Goal: Transaction & Acquisition: Purchase product/service

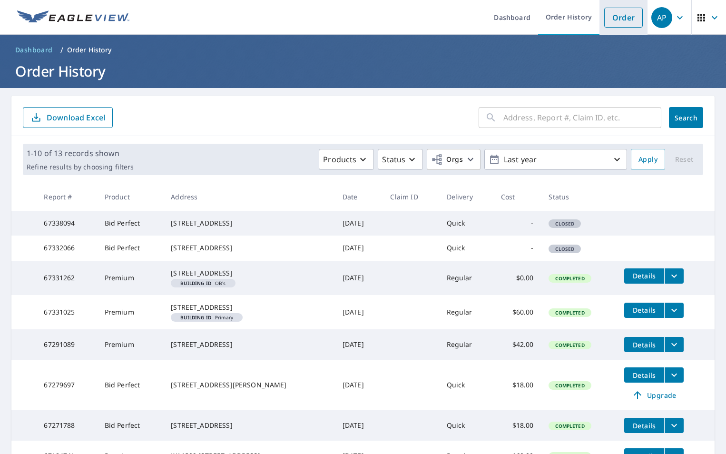
click at [617, 13] on link "Order" at bounding box center [624, 18] width 39 height 20
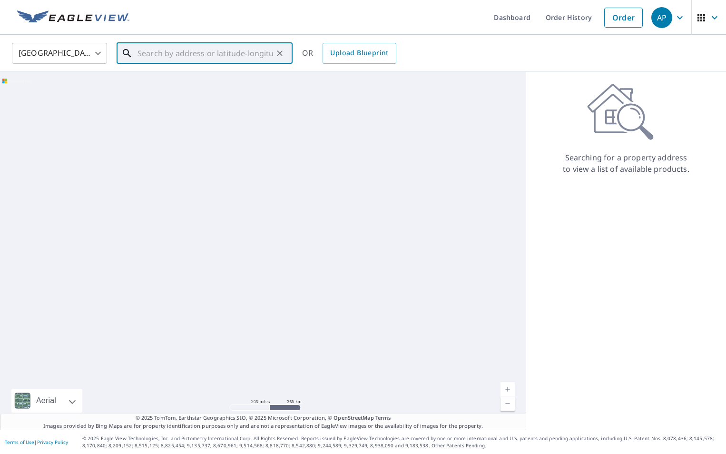
click at [218, 49] on input "text" at bounding box center [206, 53] width 136 height 27
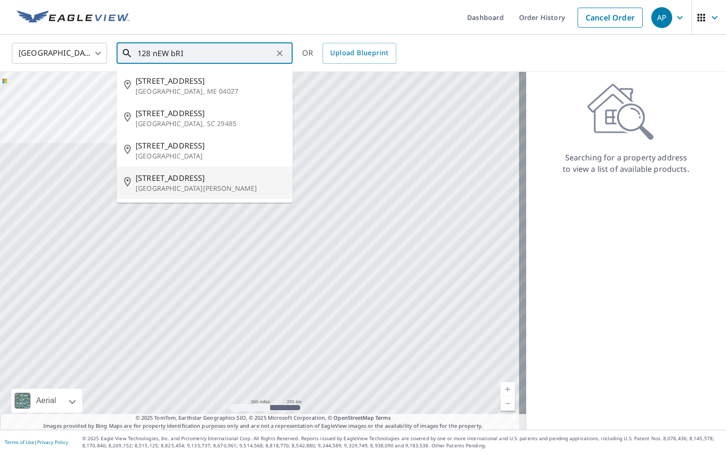
click at [198, 181] on span "[STREET_ADDRESS]" at bounding box center [210, 177] width 149 height 11
type input "[STREET_ADDRESS][PERSON_NAME]"
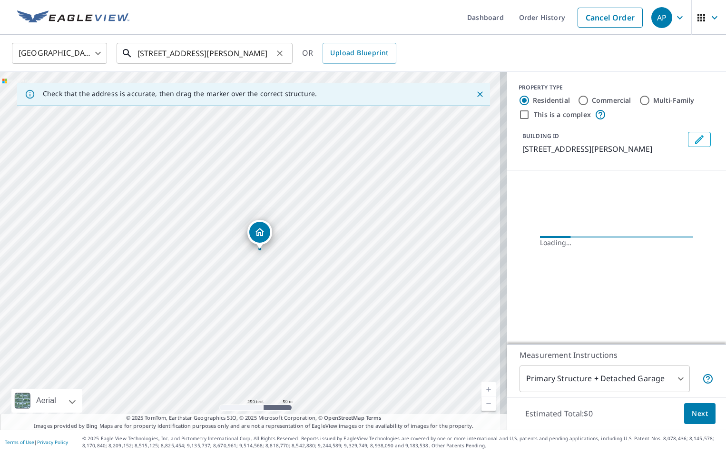
click at [271, 50] on input "[STREET_ADDRESS][PERSON_NAME]" at bounding box center [206, 53] width 136 height 27
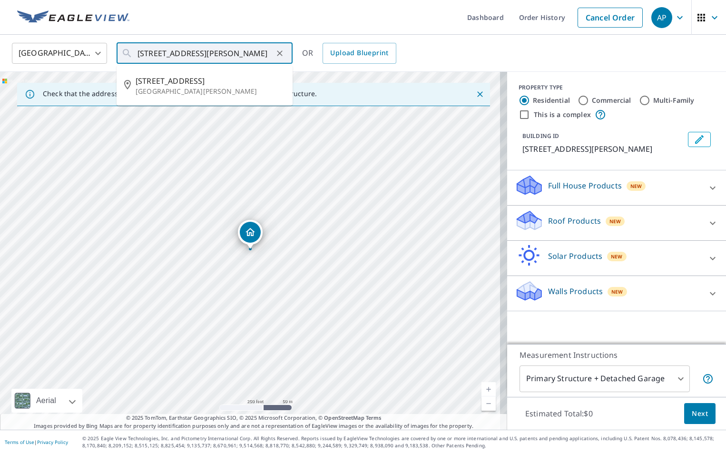
click at [500, 49] on div "[GEOGRAPHIC_DATA] [GEOGRAPHIC_DATA] ​ [STREET_ADDRESS][PERSON_NAME] ​ [STREET_A…" at bounding box center [360, 53] width 710 height 22
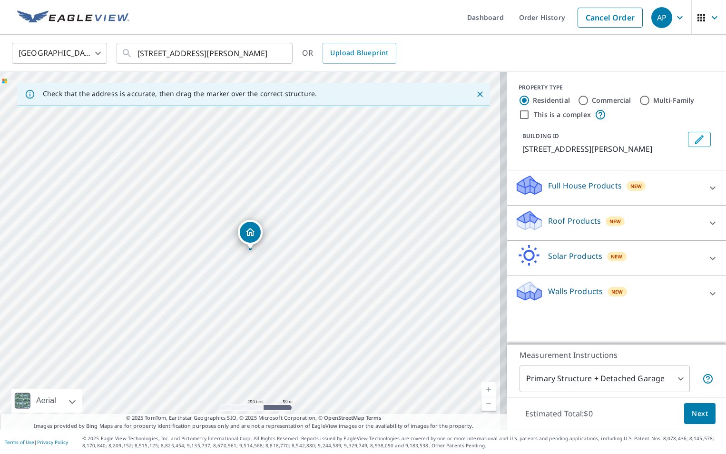
click at [567, 232] on div "Roof Products New" at bounding box center [608, 222] width 187 height 27
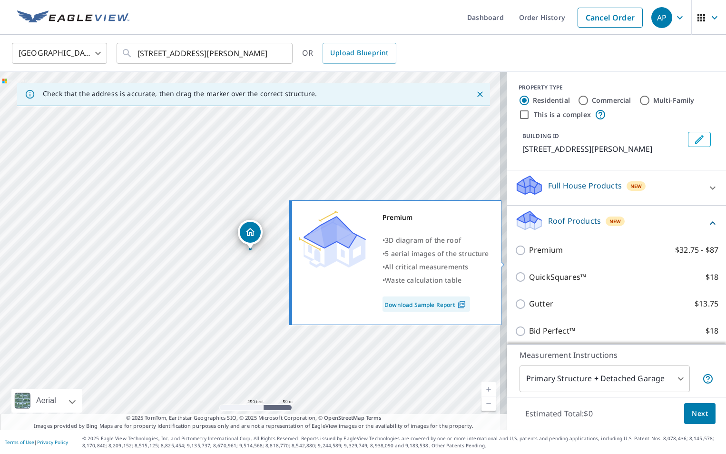
click at [547, 256] on p "Premium" at bounding box center [546, 250] width 34 height 12
click at [529, 256] on input "Premium $32.75 - $87" at bounding box center [522, 250] width 14 height 11
checkbox input "true"
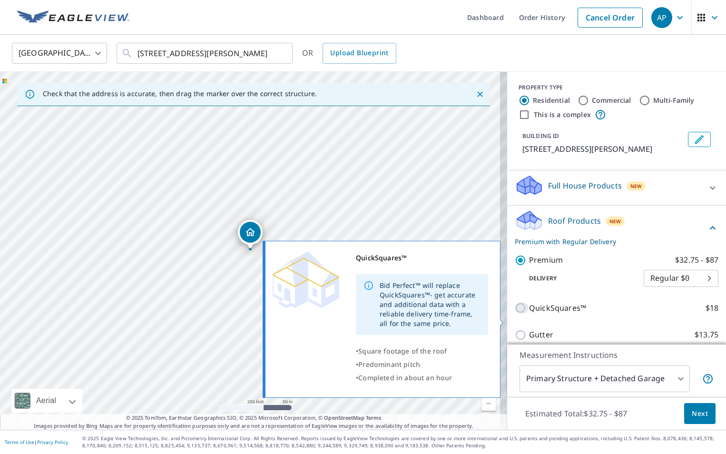
click at [517, 314] on input "QuickSquares™ $18" at bounding box center [522, 307] width 14 height 11
checkbox input "true"
checkbox input "false"
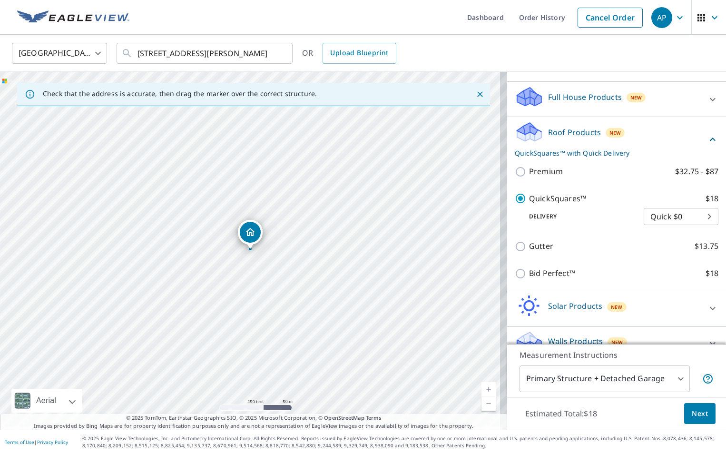
scroll to position [97, 0]
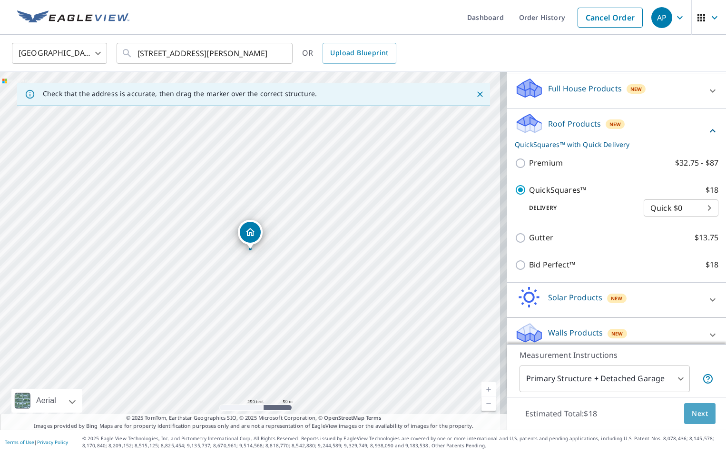
click at [701, 409] on span "Next" at bounding box center [700, 414] width 16 height 12
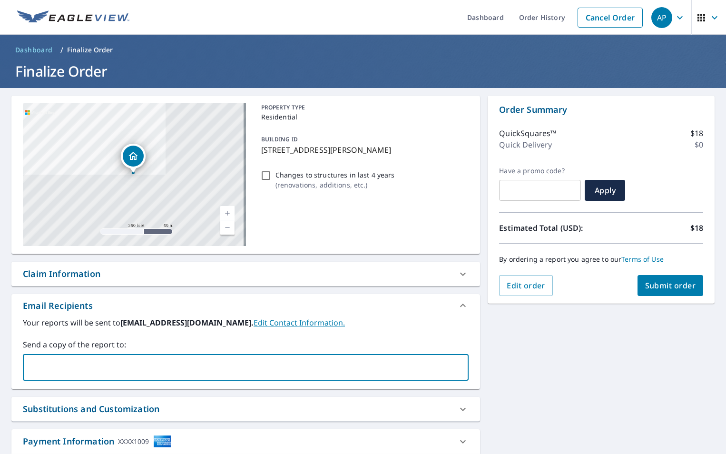
click at [101, 364] on input "text" at bounding box center [238, 367] width 423 height 18
type input "[EMAIL_ADDRESS][PERSON_NAME]"
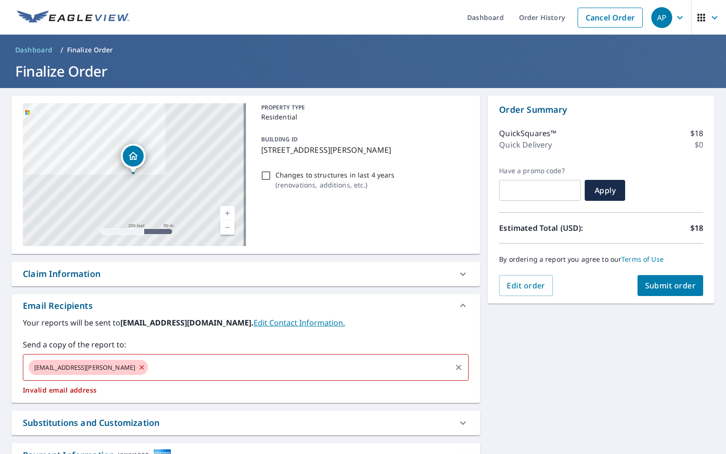
checkbox input "true"
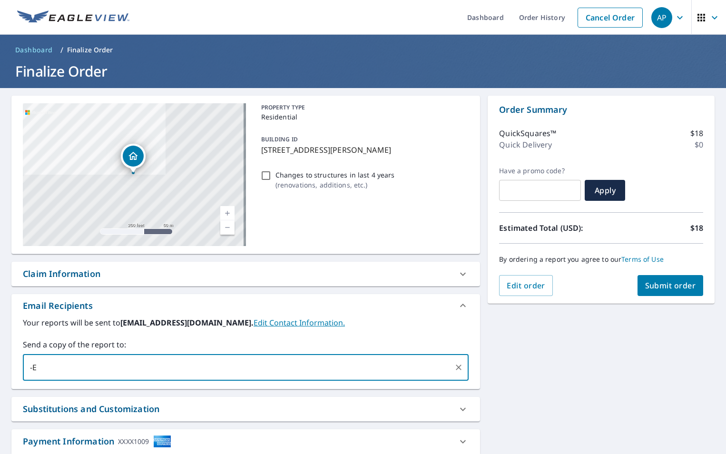
type input "-"
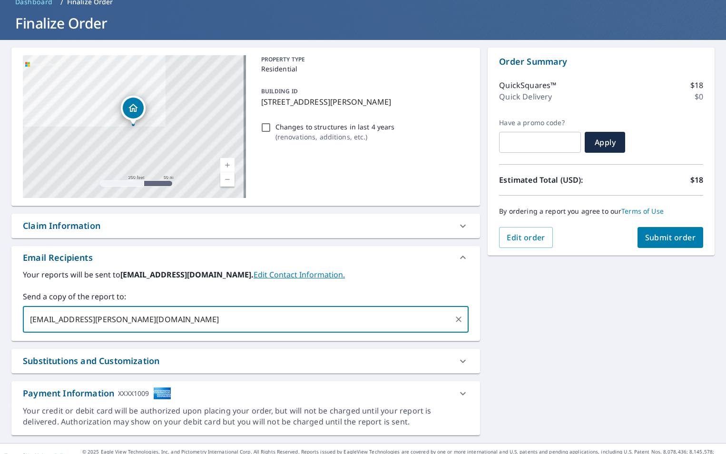
scroll to position [61, 0]
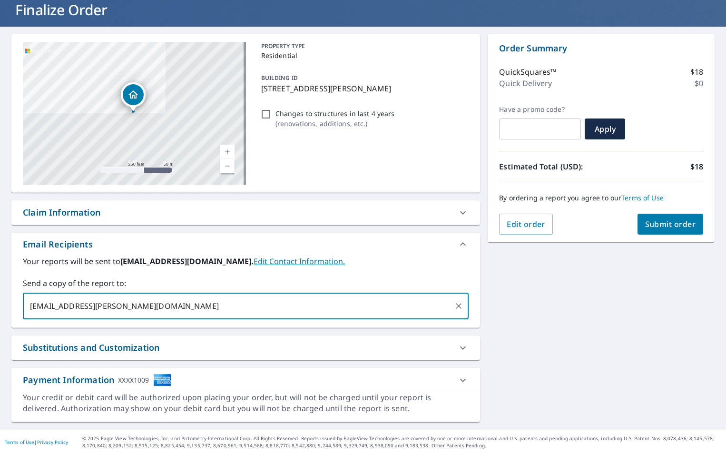
type input "[EMAIL_ADDRESS][PERSON_NAME][DOMAIN_NAME]"
click at [678, 229] on button "Submit order" at bounding box center [671, 224] width 66 height 21
checkbox input "true"
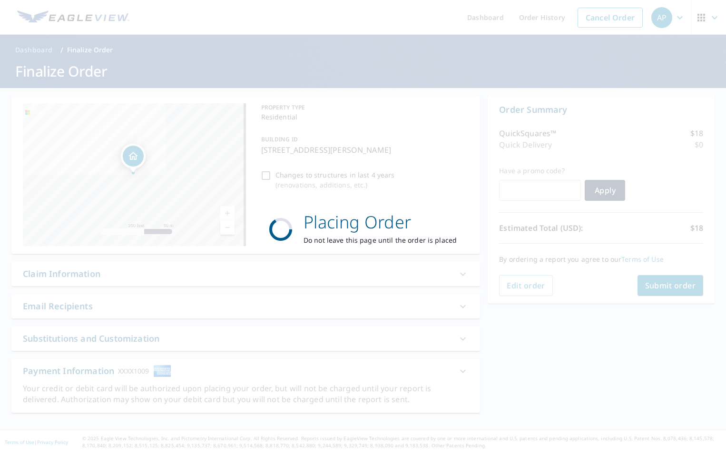
scroll to position [0, 0]
